Goal: Information Seeking & Learning: Find specific fact

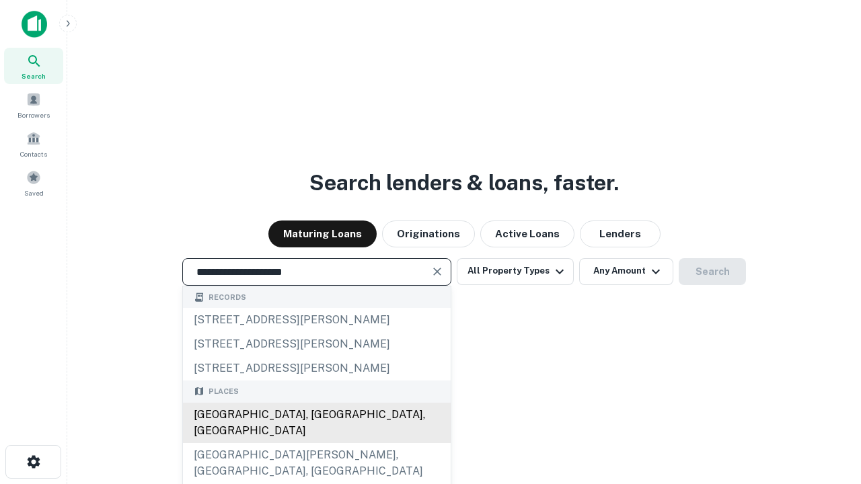
click at [316, 443] on div "[GEOGRAPHIC_DATA], [GEOGRAPHIC_DATA], [GEOGRAPHIC_DATA]" at bounding box center [317, 423] width 268 height 40
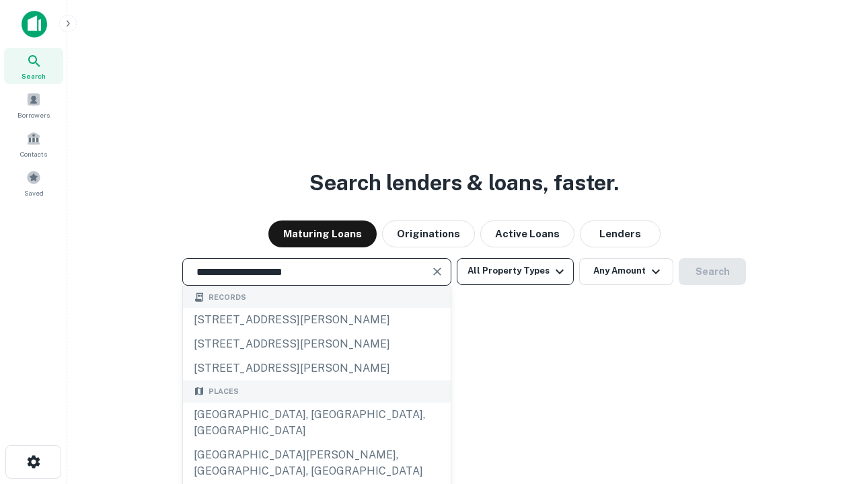
type input "**********"
click at [515, 271] on button "All Property Types" at bounding box center [515, 271] width 117 height 27
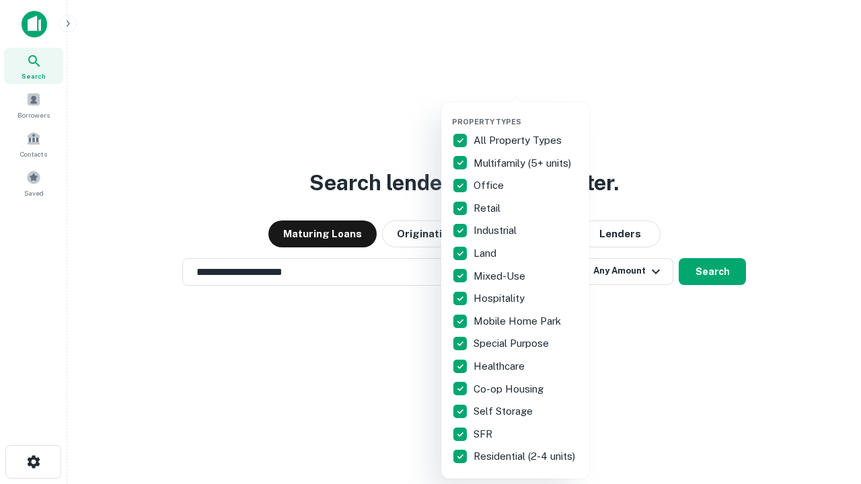
click at [526, 113] on button "button" at bounding box center [526, 113] width 148 height 1
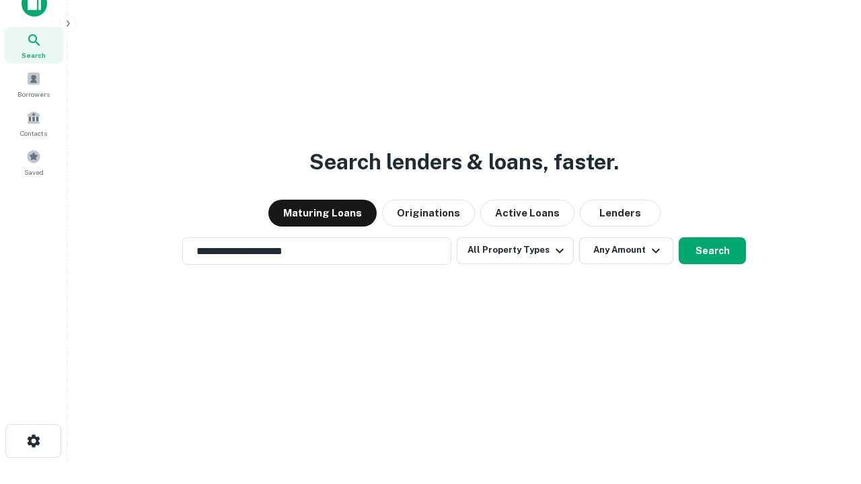
scroll to position [8, 162]
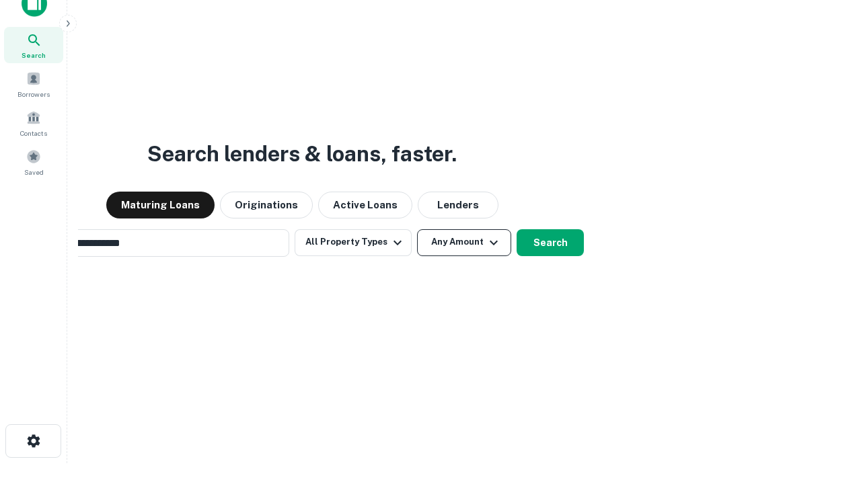
click at [417, 229] on button "Any Amount" at bounding box center [464, 242] width 94 height 27
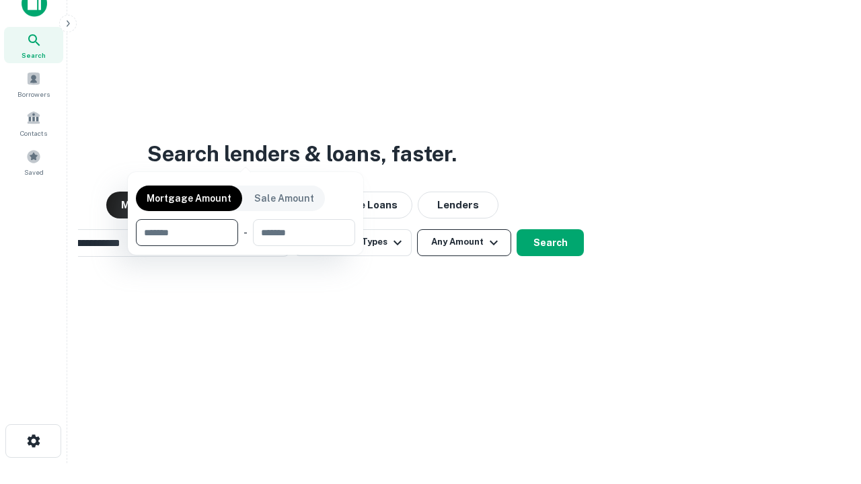
scroll to position [22, 0]
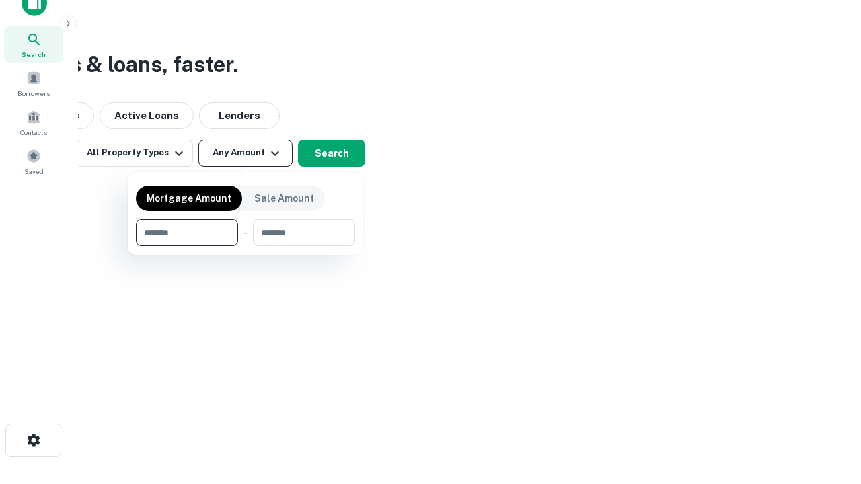
type input "*******"
click at [245, 246] on button "button" at bounding box center [245, 246] width 219 height 1
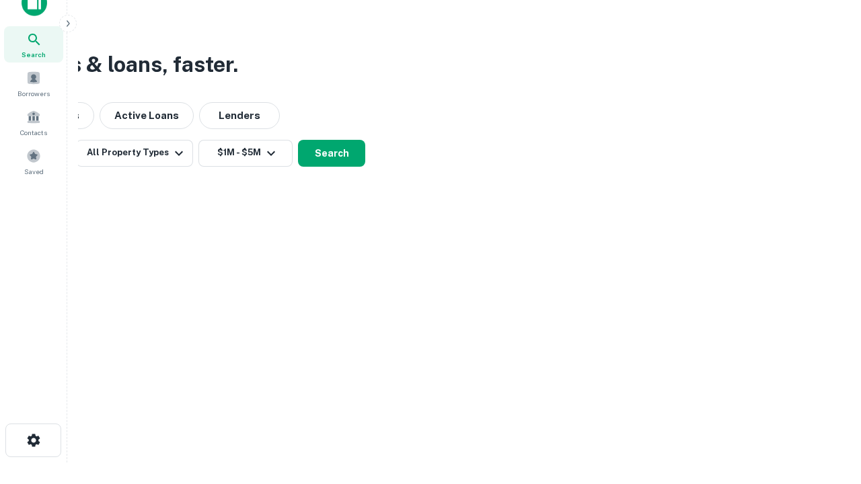
scroll to position [21, 0]
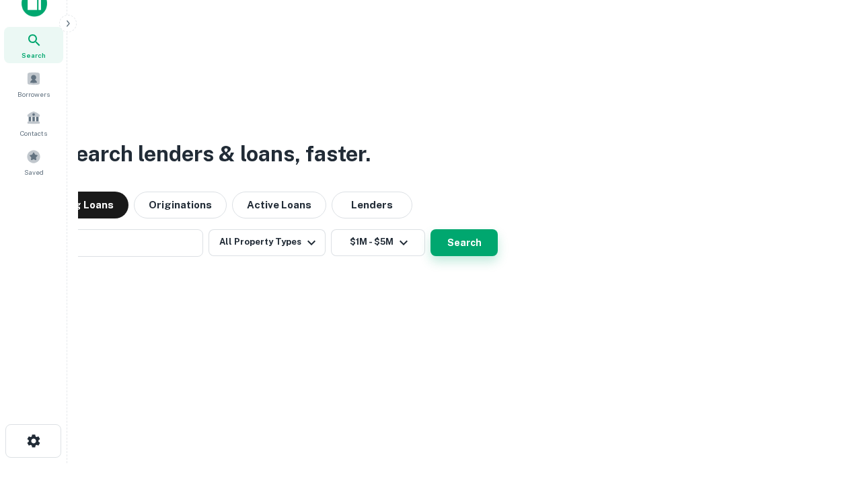
click at [430, 229] on button "Search" at bounding box center [463, 242] width 67 height 27
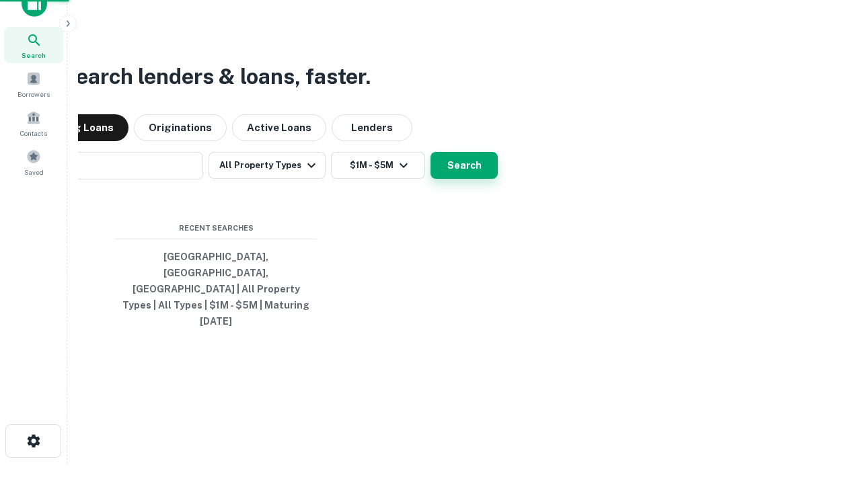
scroll to position [22, 0]
